Goal: Information Seeking & Learning: Learn about a topic

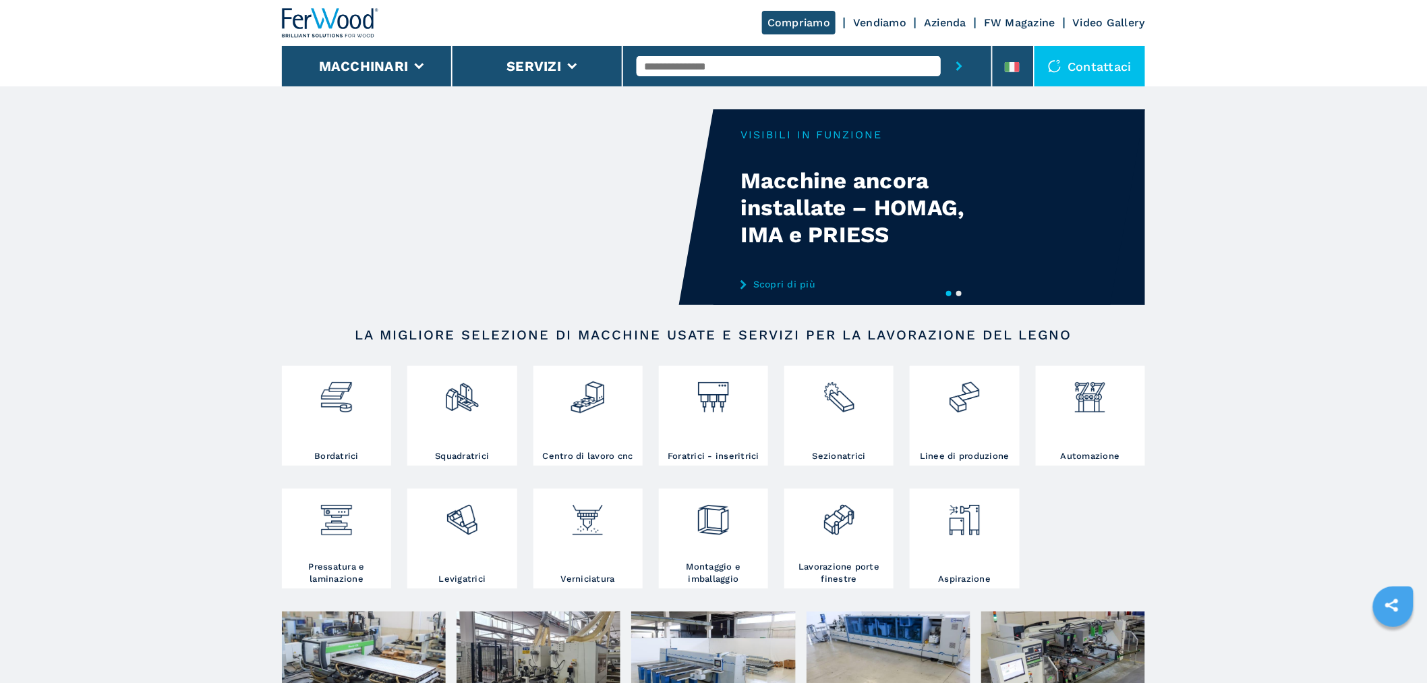
click at [693, 63] on input "text" at bounding box center [789, 66] width 304 height 20
type input "**********"
click at [941, 46] on button "submit-button" at bounding box center [959, 66] width 37 height 40
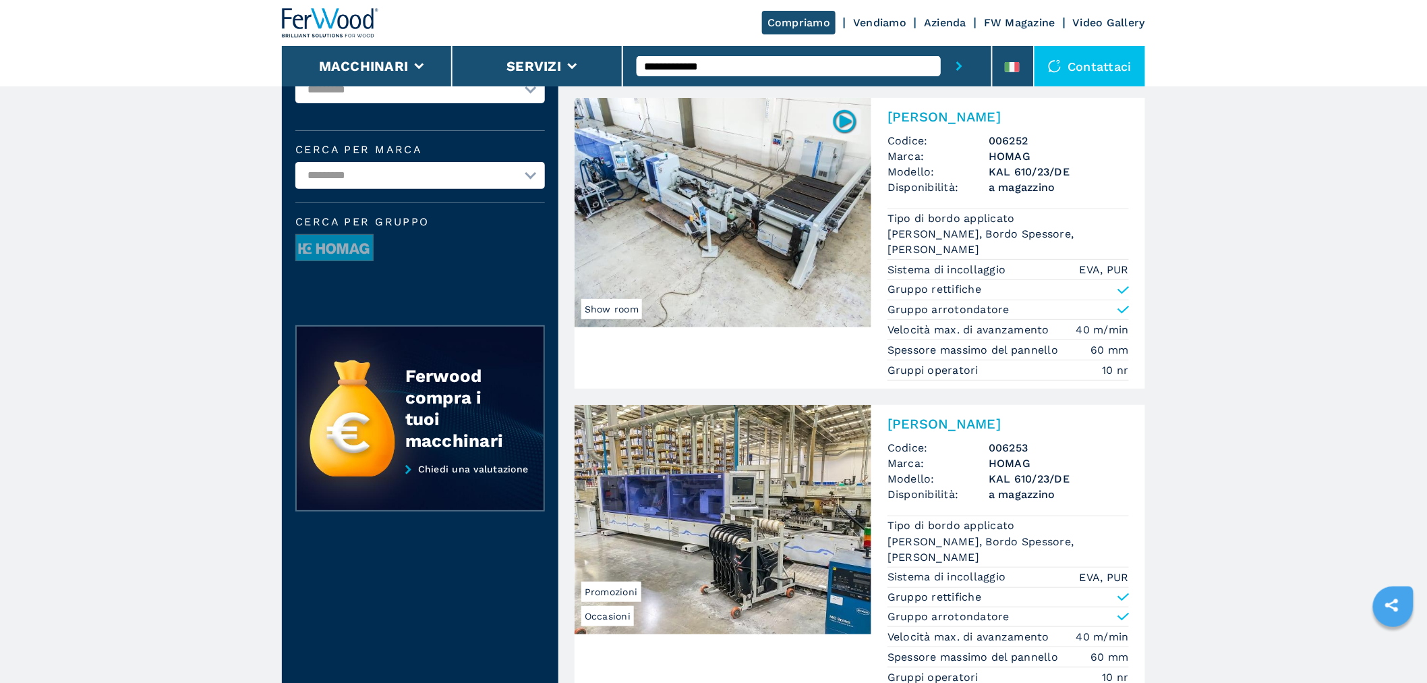
scroll to position [75, 0]
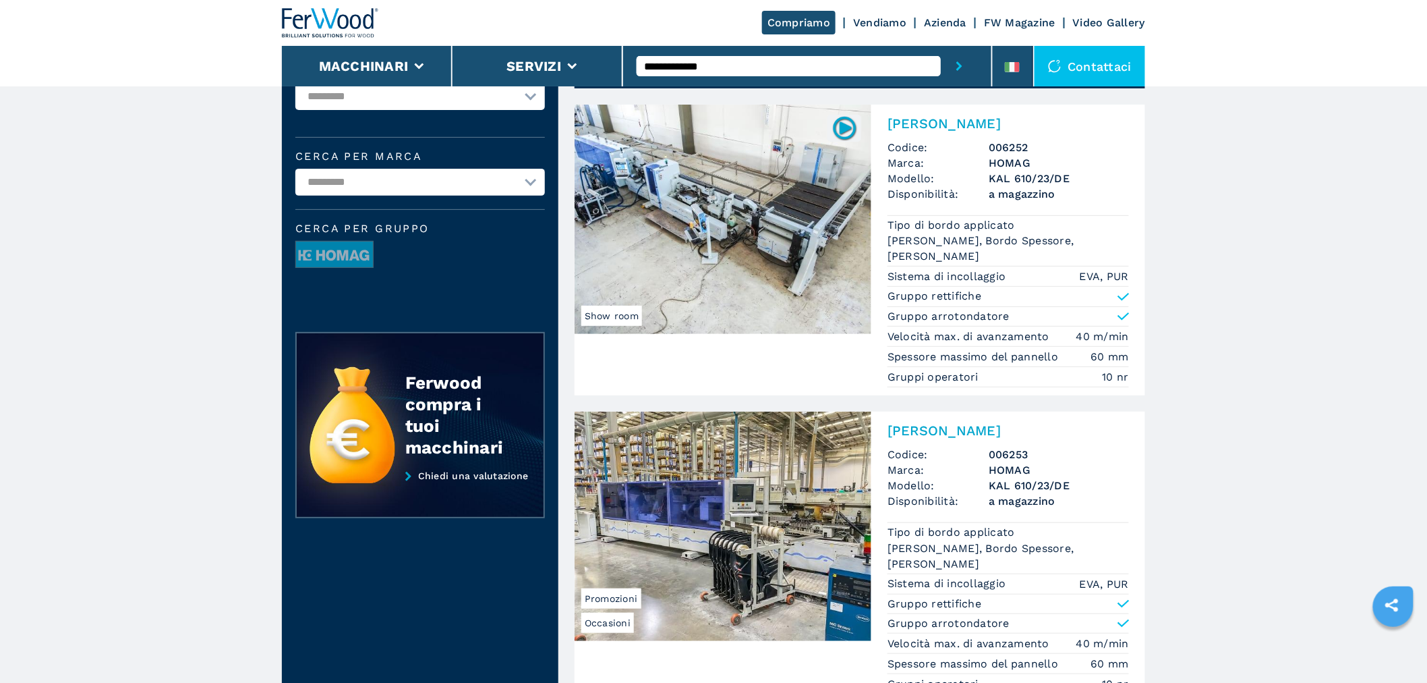
click at [720, 196] on img at bounding box center [723, 219] width 297 height 229
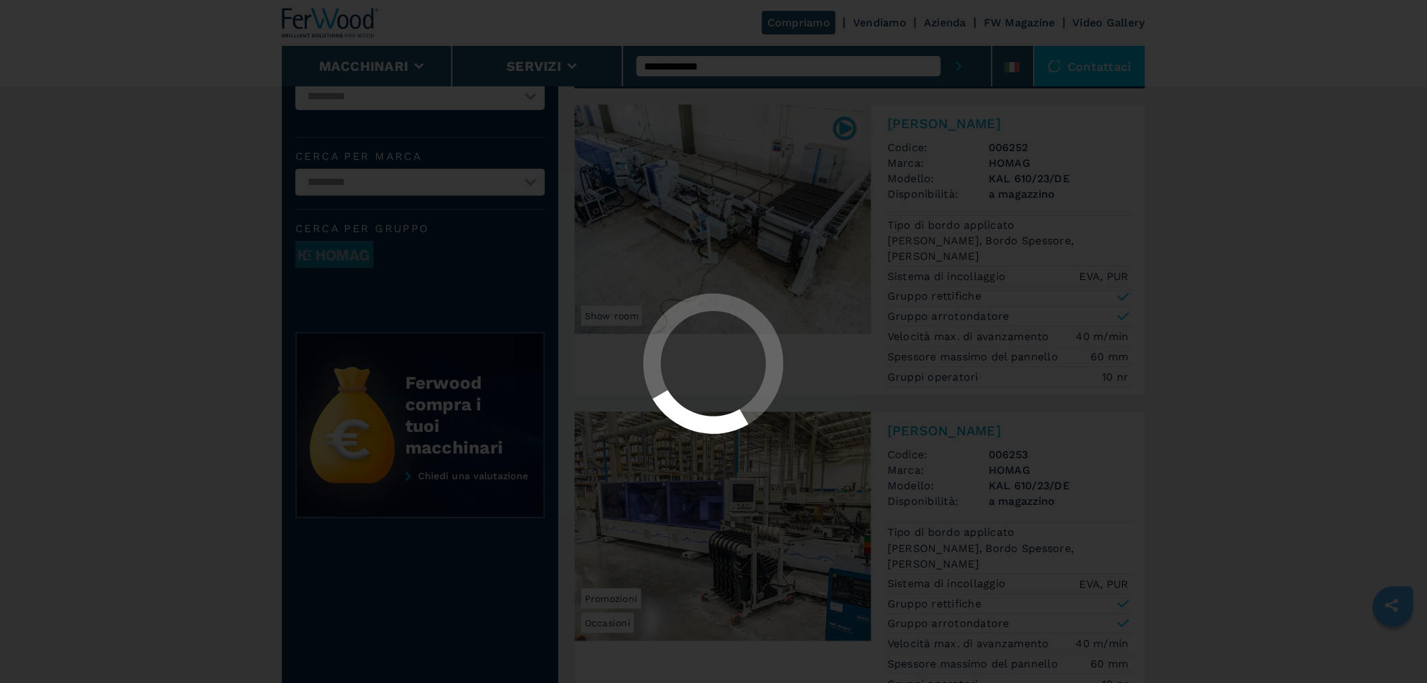
scroll to position [0, 0]
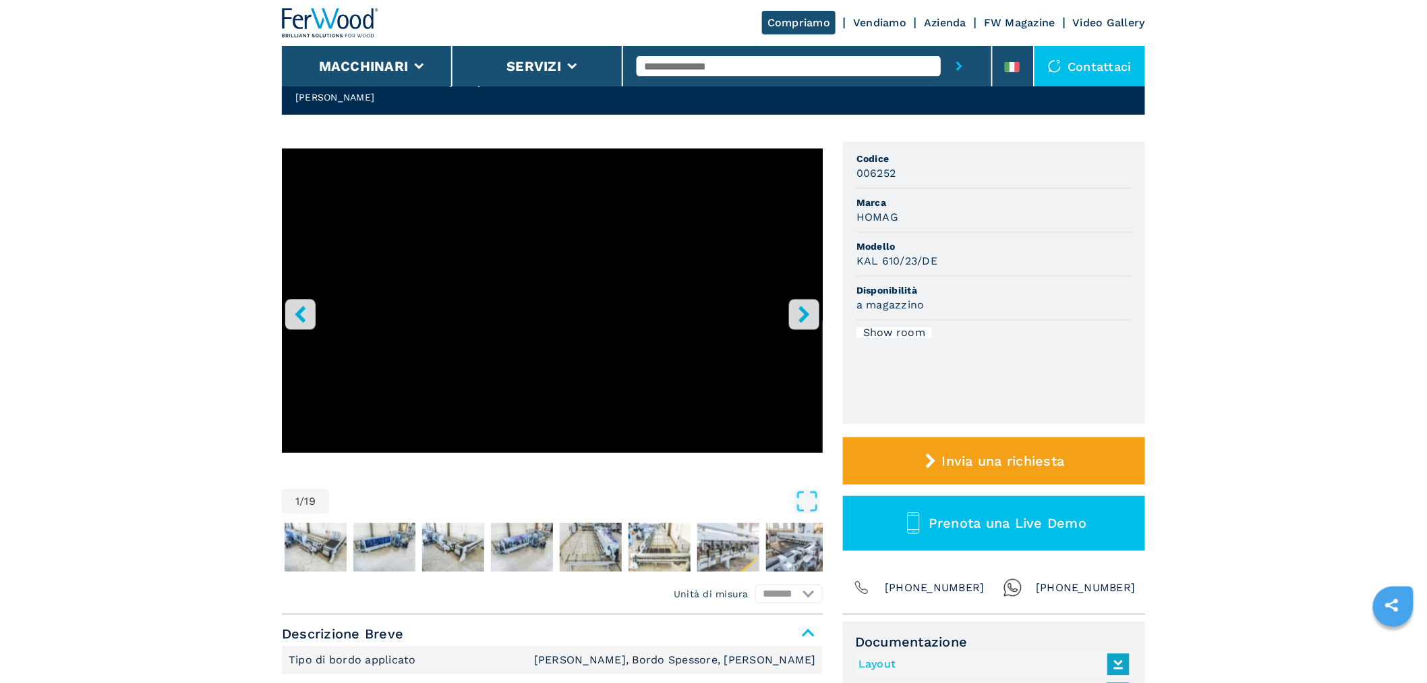
scroll to position [75, 0]
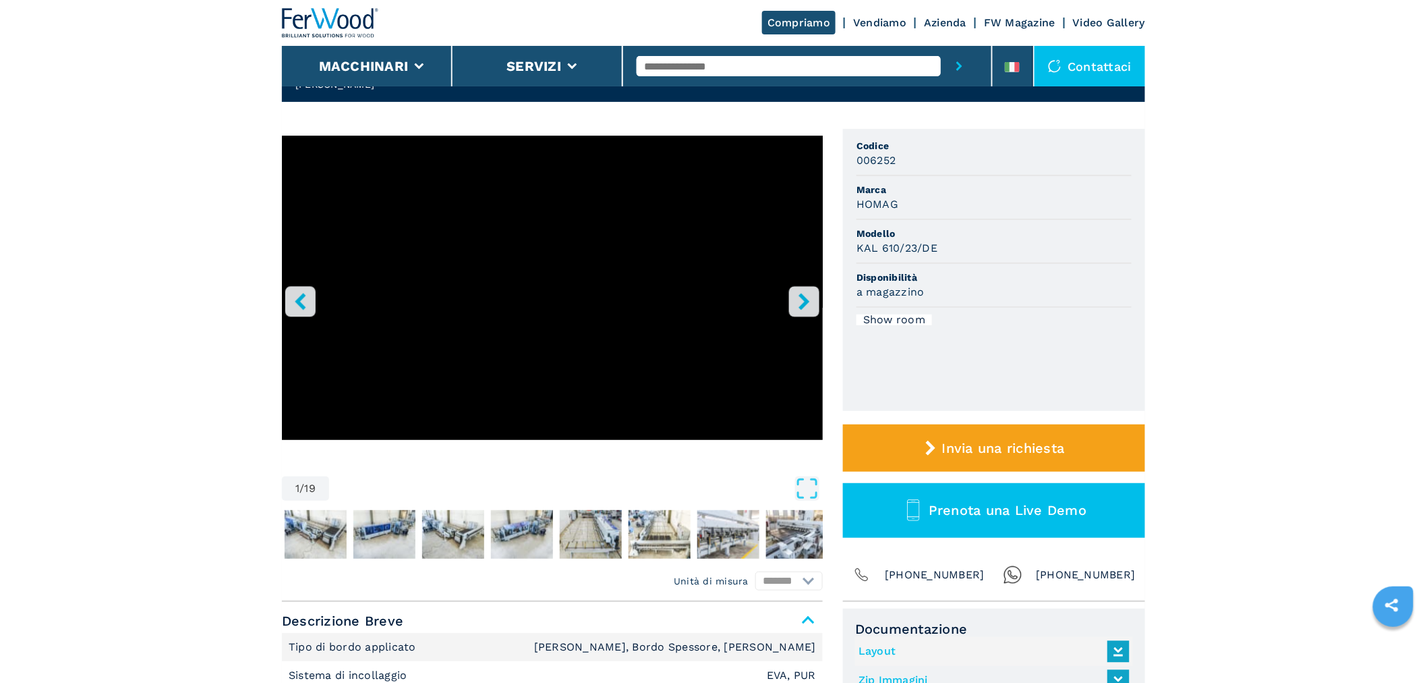
click at [801, 291] on button "right-button" at bounding box center [804, 301] width 30 height 30
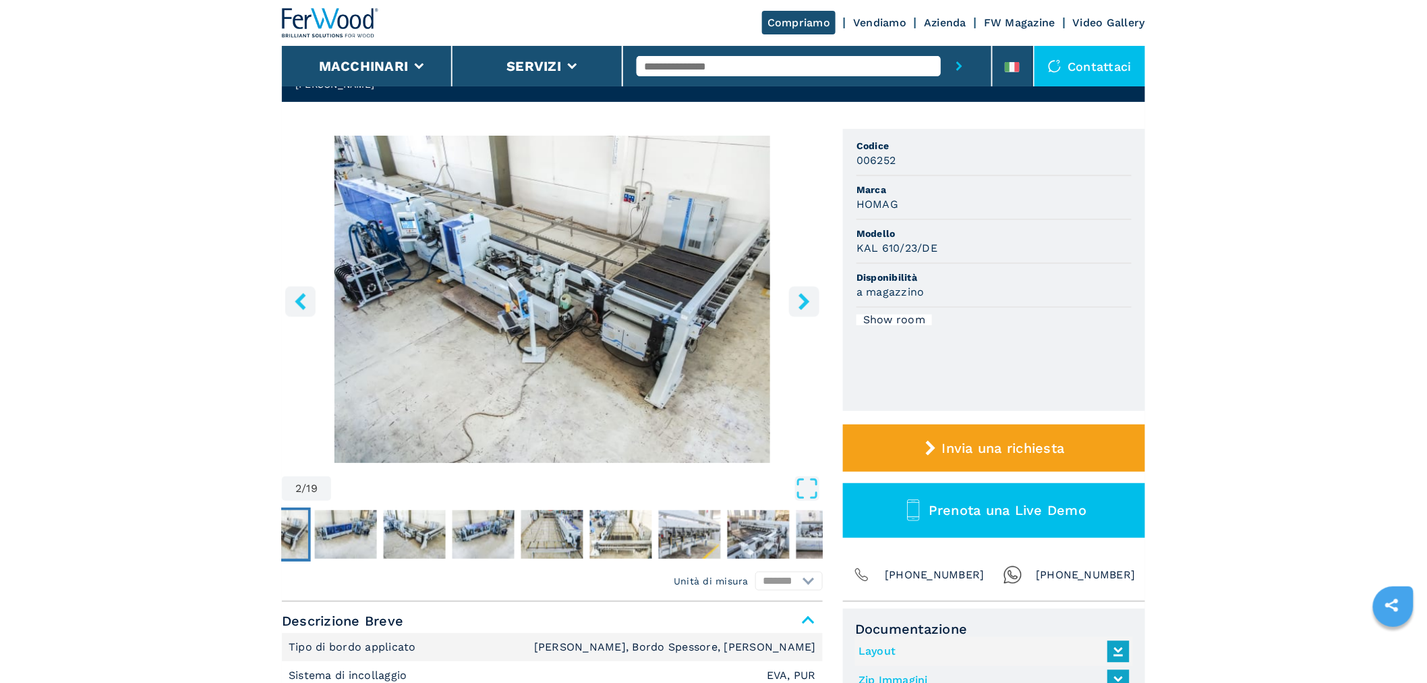
click at [800, 293] on icon "right-button" at bounding box center [804, 301] width 17 height 17
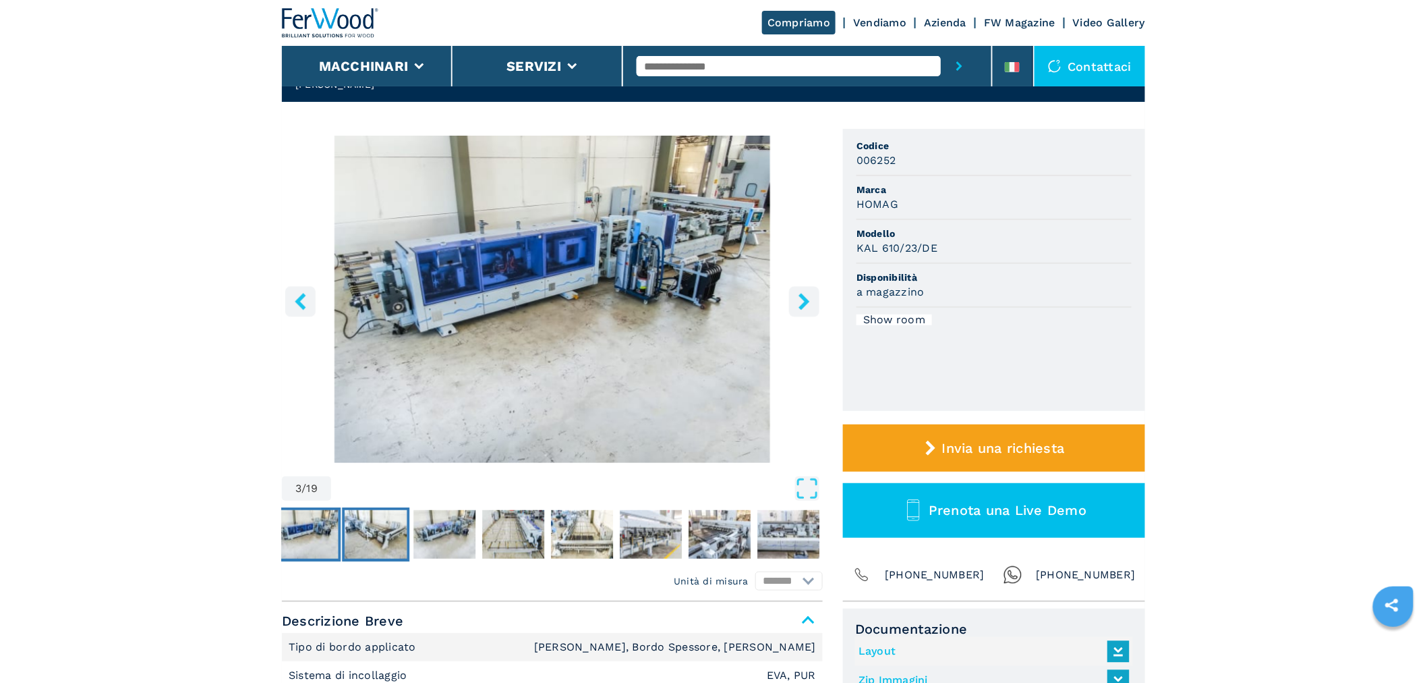
click at [353, 524] on img "Go to Slide 4" at bounding box center [376, 534] width 62 height 49
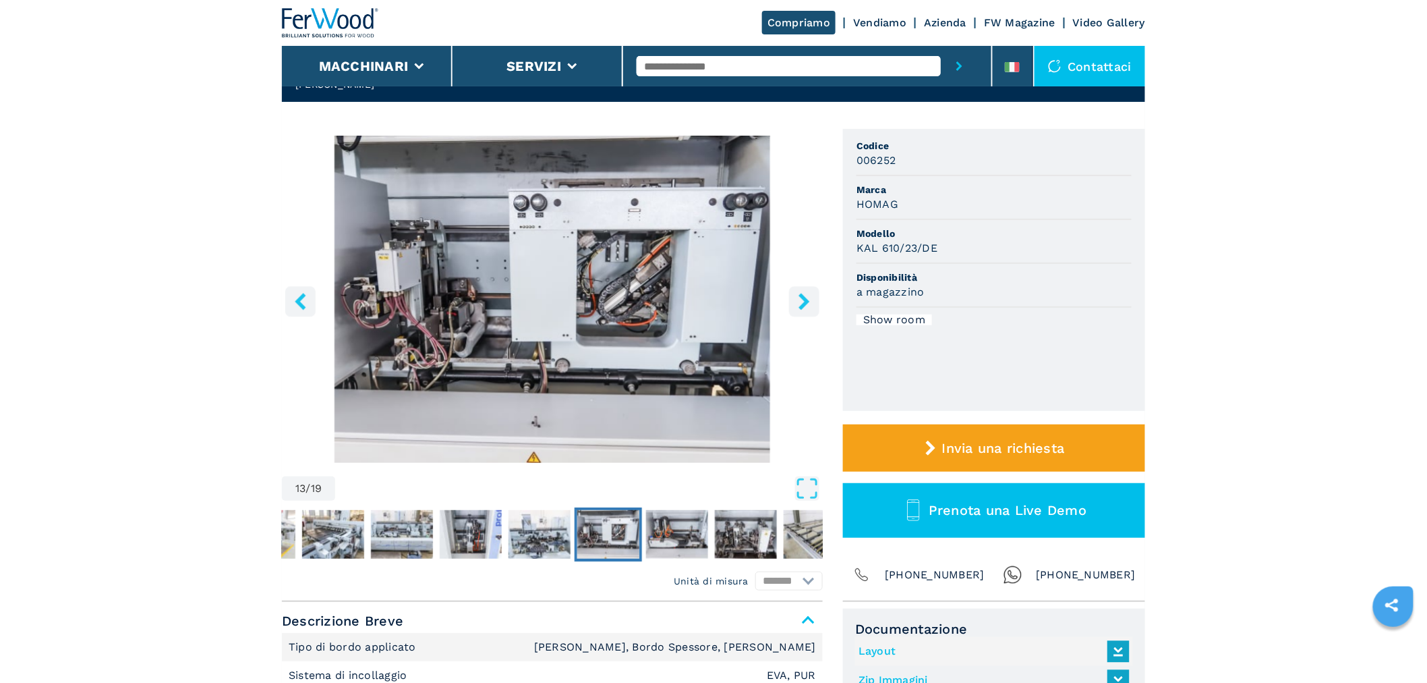
scroll to position [0, 0]
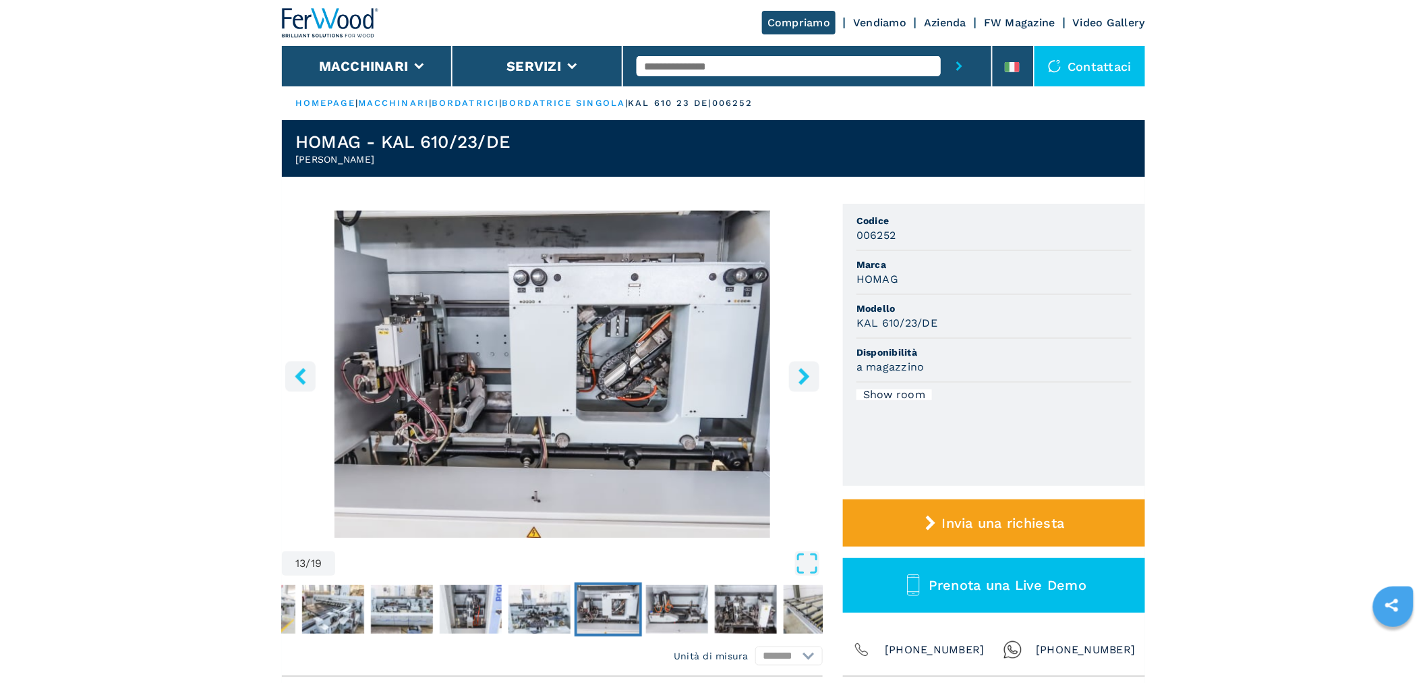
click at [293, 375] on icon "left-button" at bounding box center [300, 376] width 17 height 17
